Goal: Navigation & Orientation: Understand site structure

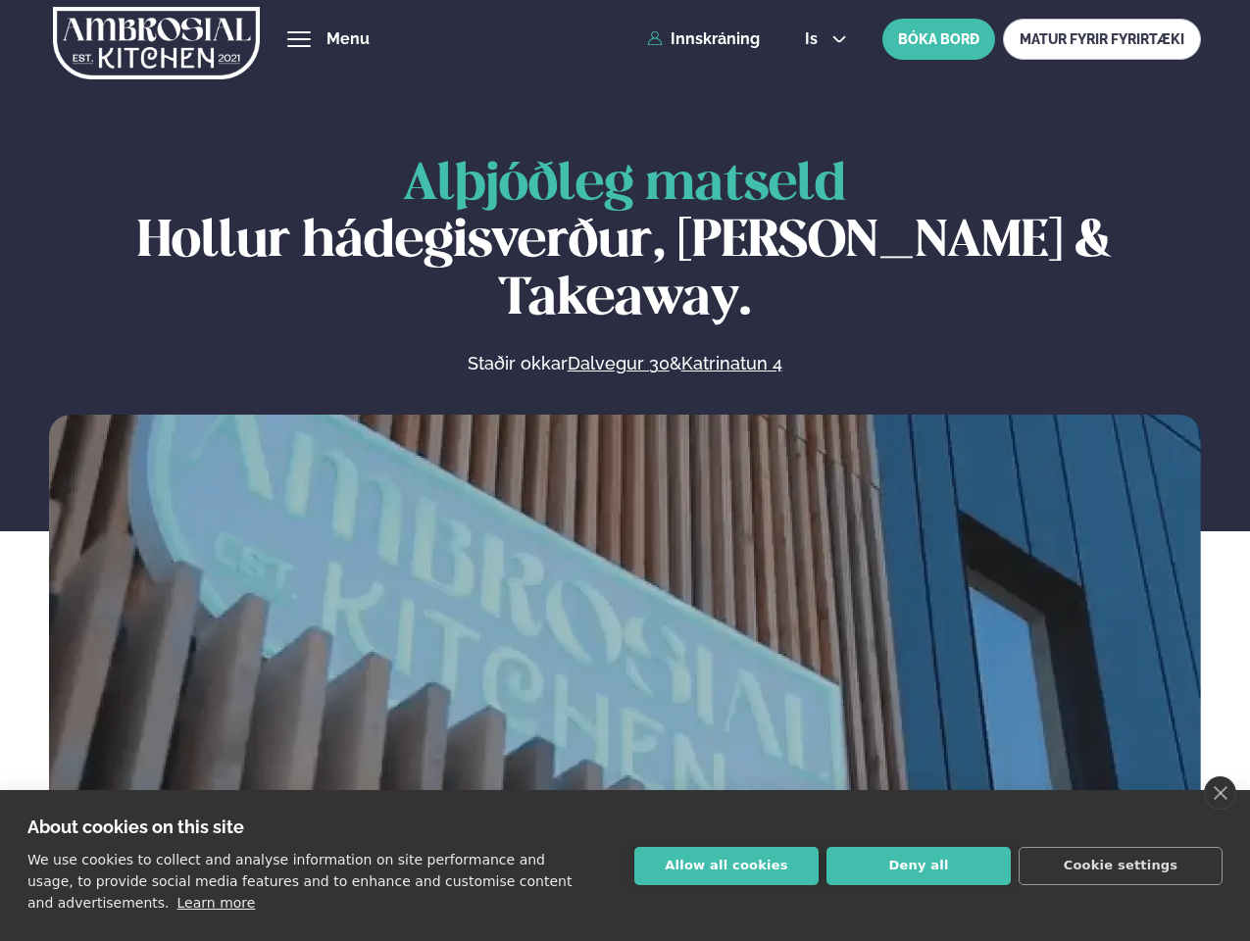
click at [1219, 793] on link "close" at bounding box center [1219, 792] width 32 height 33
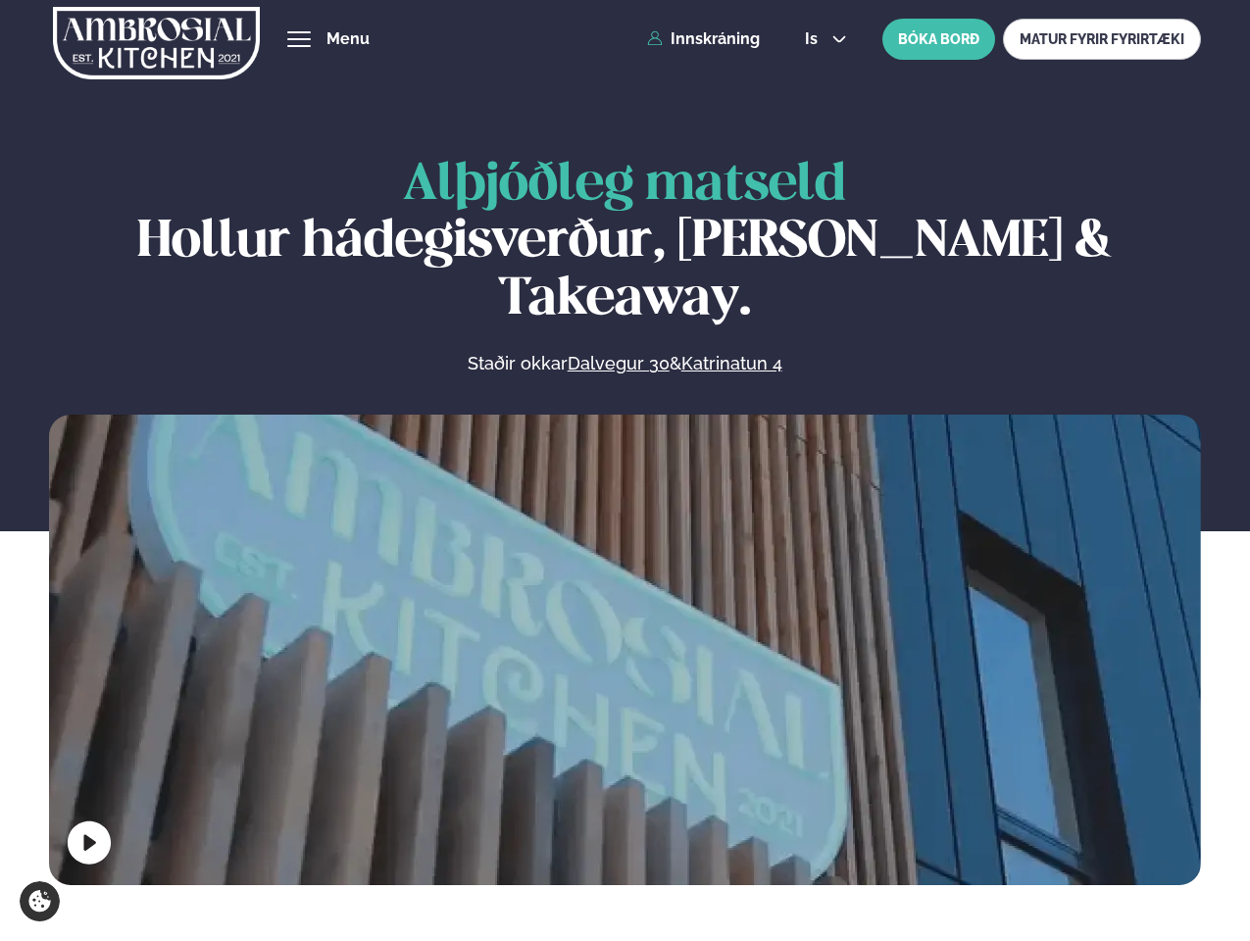
click at [299, 39] on span "hamburger" at bounding box center [299, 39] width 18 height 18
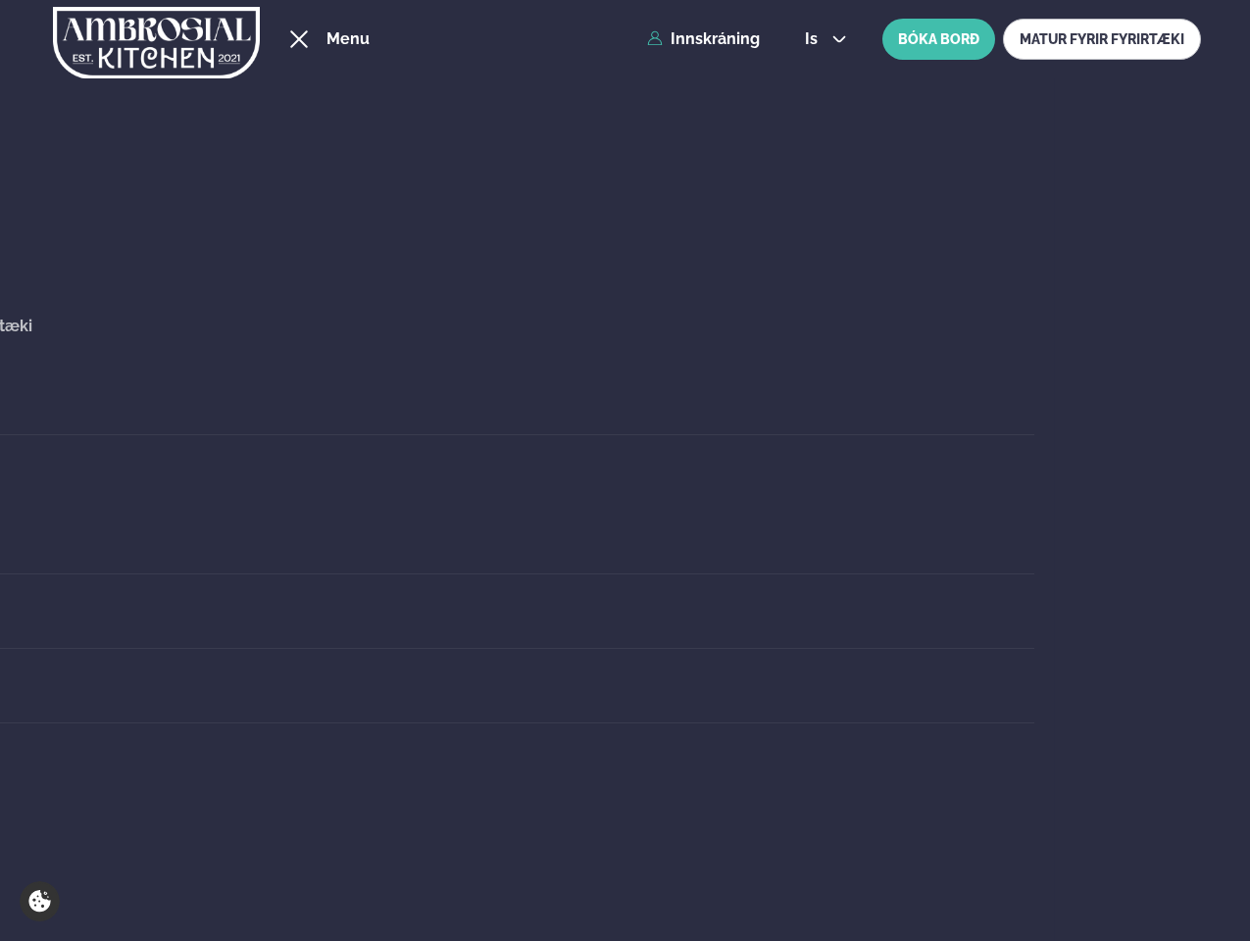
click at [823, 39] on span "is" at bounding box center [814, 39] width 19 height 16
click at [624, 645] on video at bounding box center [625, 702] width 1152 height 575
